Goal: Information Seeking & Learning: Learn about a topic

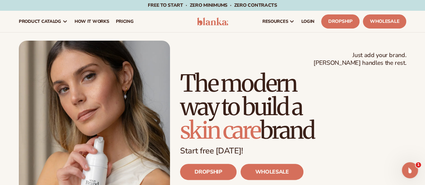
click at [411, 74] on div "Just add your brand. Blanka handles the rest. beauty,skin care,wellness,makeup …" at bounding box center [212, 136] width 425 height 190
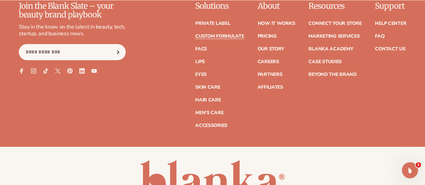
scroll to position [2800, 0]
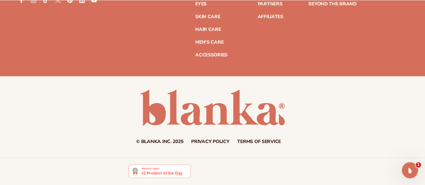
scroll to position [1390, 0]
click at [120, 53] on div "Join the Blank Slate – your beauty brand playbook Stay in the know on the lates…" at bounding box center [212, 3] width 425 height 145
click at [195, 53] on link "Accessories" at bounding box center [211, 55] width 32 height 5
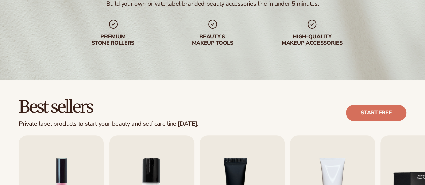
scroll to position [269, 0]
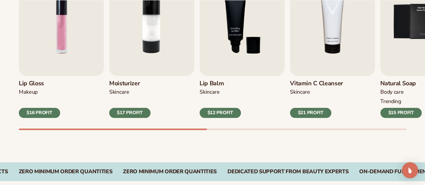
click at [126, 116] on div "$17 PROFIT" at bounding box center [129, 113] width 41 height 10
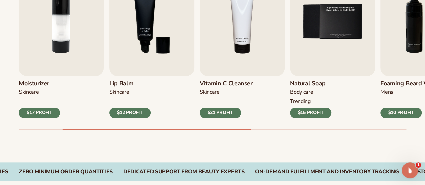
click at [226, 115] on div "$21 PROFIT" at bounding box center [220, 113] width 41 height 10
